Goal: Use online tool/utility: Utilize a website feature to perform a specific function

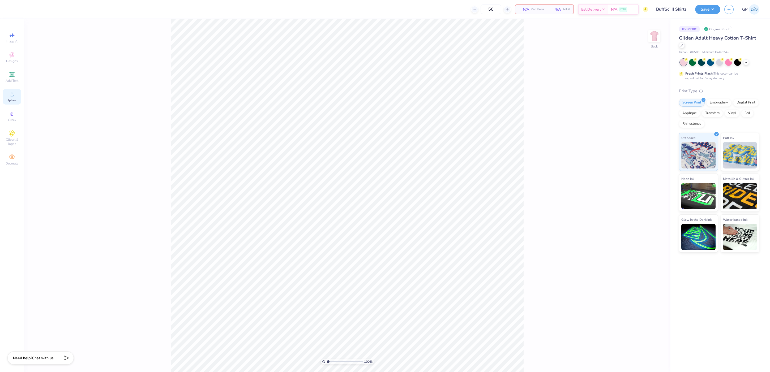
click at [18, 99] on div "Upload" at bounding box center [12, 97] width 19 height 16
click at [14, 93] on icon at bounding box center [12, 94] width 6 height 6
click at [649, 173] on input "10.17" at bounding box center [650, 171] width 19 height 7
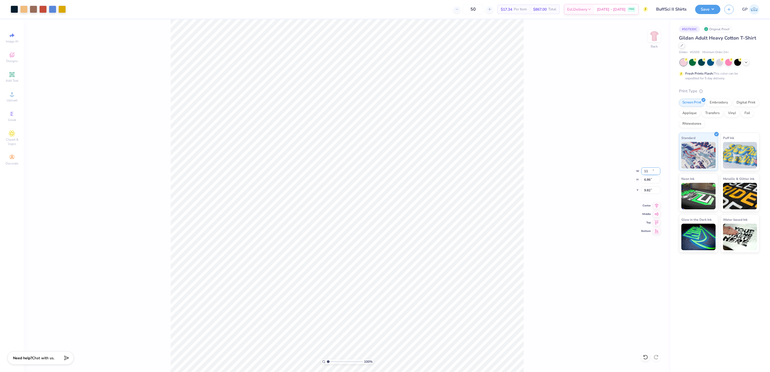
type input "11.00"
type input "6.86"
click at [651, 189] on input "9.82" at bounding box center [650, 190] width 19 height 7
type input "9.82"
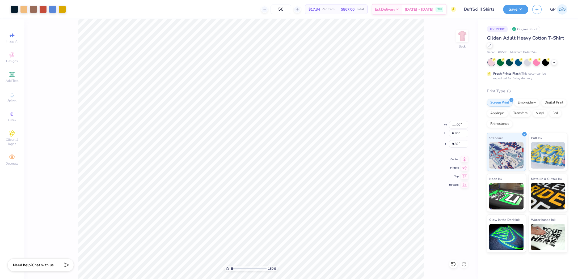
type input "1"
drag, startPoint x: 233, startPoint y: 267, endPoint x: 225, endPoint y: 268, distance: 8.9
click at [231, 268] on input "range" at bounding box center [249, 268] width 36 height 5
click at [460, 146] on input "9.82" at bounding box center [458, 143] width 19 height 7
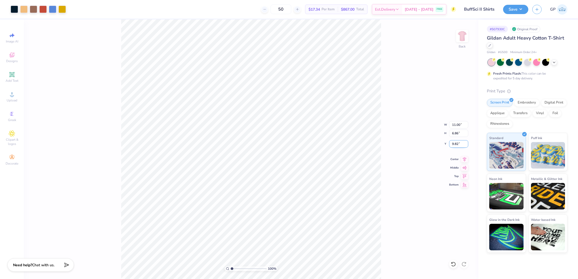
click at [460, 146] on input "9.82" at bounding box center [458, 143] width 19 height 7
type input "3.00"
click at [516, 4] on button "Save" at bounding box center [515, 8] width 25 height 9
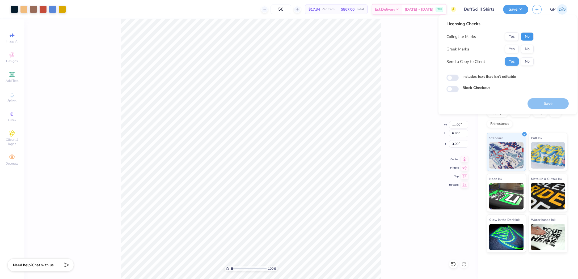
click at [530, 32] on button "No" at bounding box center [527, 36] width 13 height 8
click at [528, 48] on button "No" at bounding box center [527, 49] width 13 height 8
click at [453, 75] on input "Includes text that isn't editable" at bounding box center [452, 78] width 12 height 6
checkbox input "true"
click at [546, 105] on button "Save" at bounding box center [547, 103] width 41 height 11
